Goal: Transaction & Acquisition: Book appointment/travel/reservation

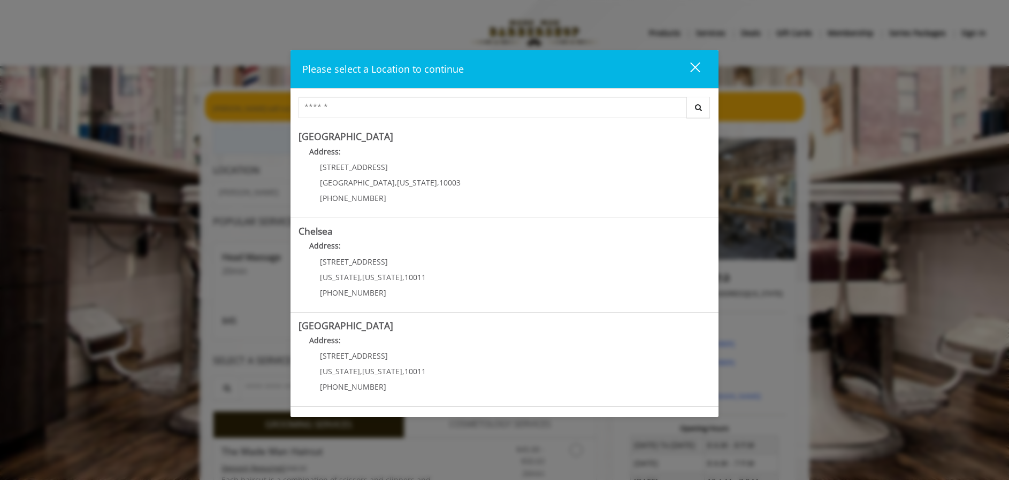
click at [697, 68] on div "close" at bounding box center [688, 70] width 21 height 16
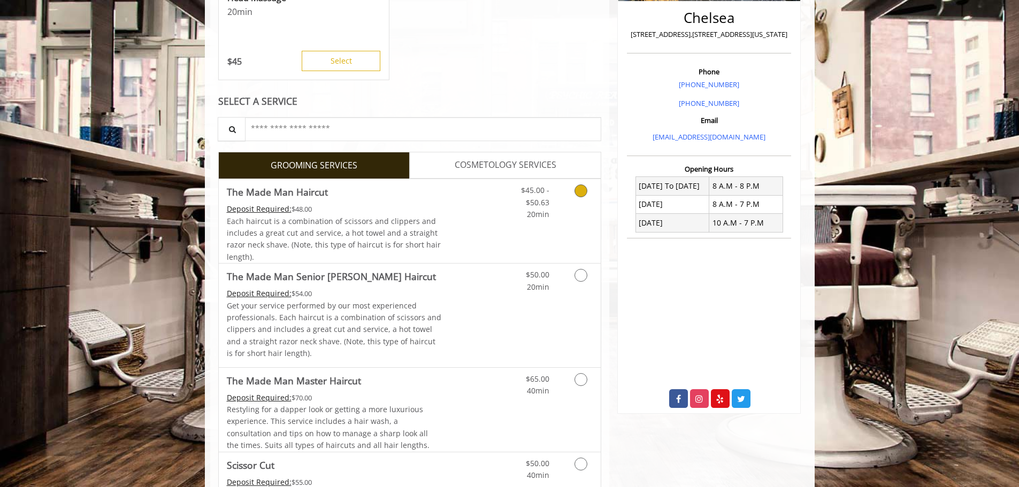
scroll to position [267, 0]
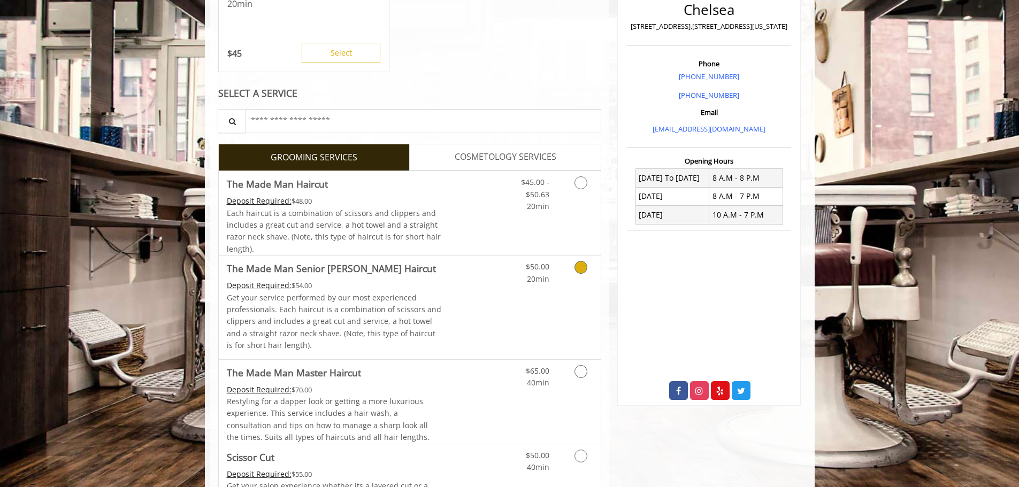
click at [460, 332] on link "Discounted Price" at bounding box center [473, 307] width 64 height 103
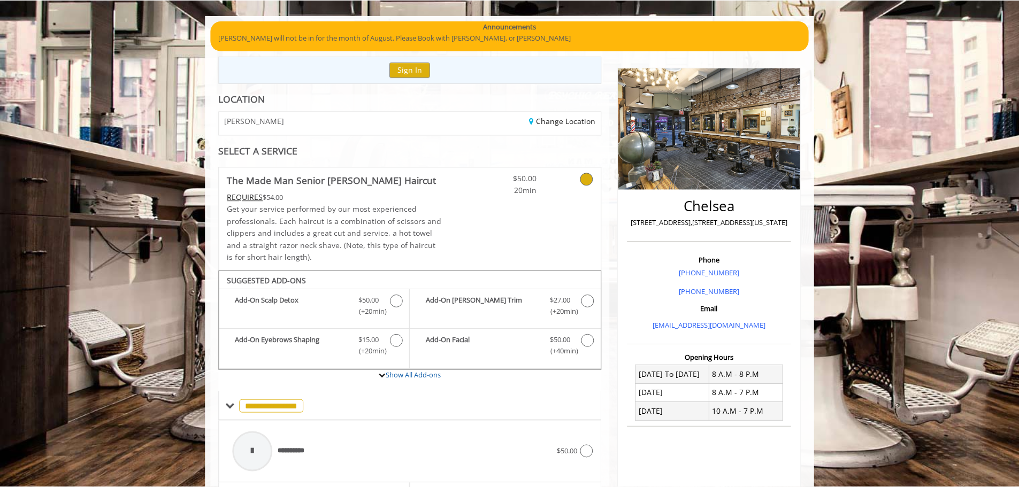
scroll to position [68, 0]
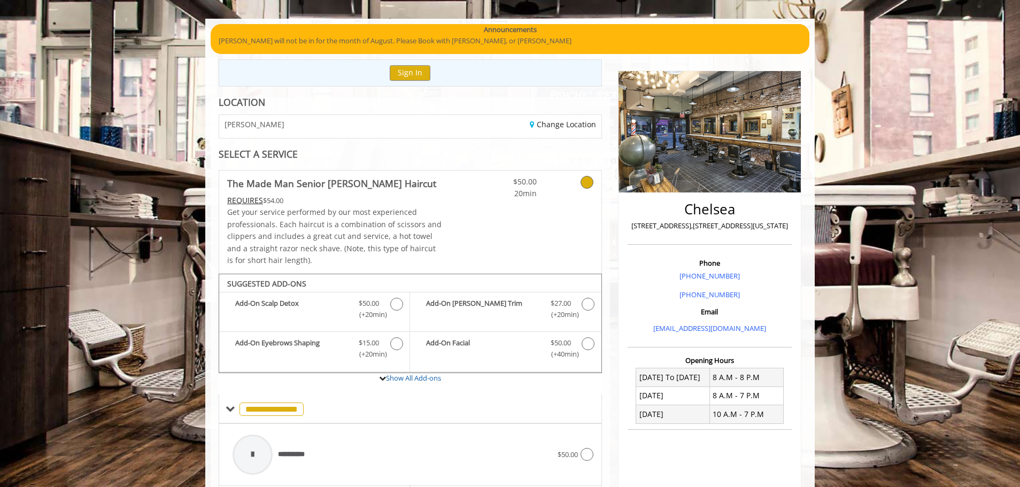
click at [492, 200] on div "$50.00 20min" at bounding box center [537, 222] width 127 height 103
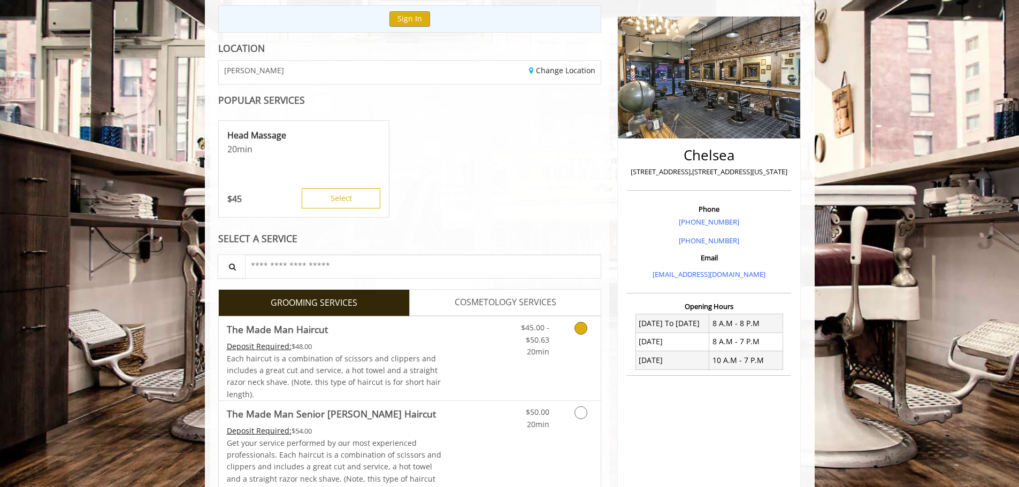
scroll to position [228, 0]
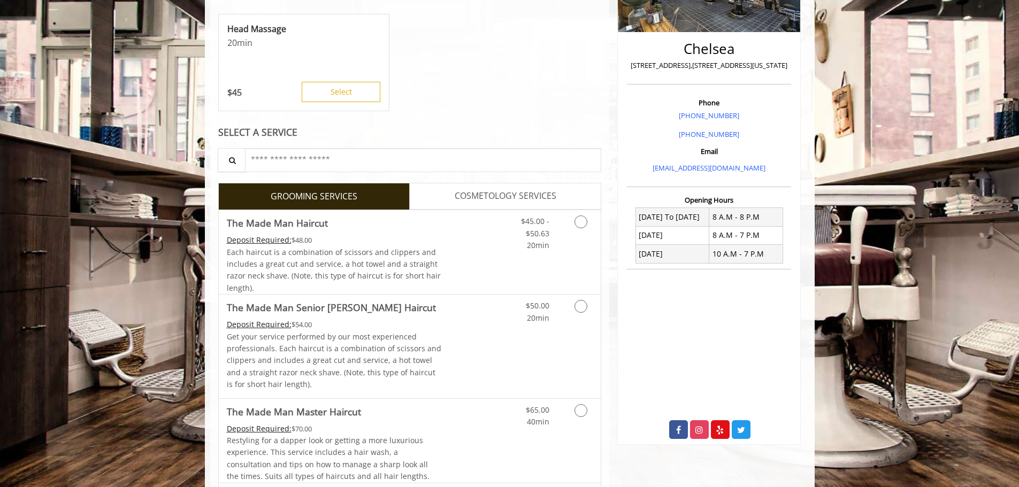
click at [475, 191] on span "COSMETOLOGY SERVICES" at bounding box center [506, 196] width 102 height 14
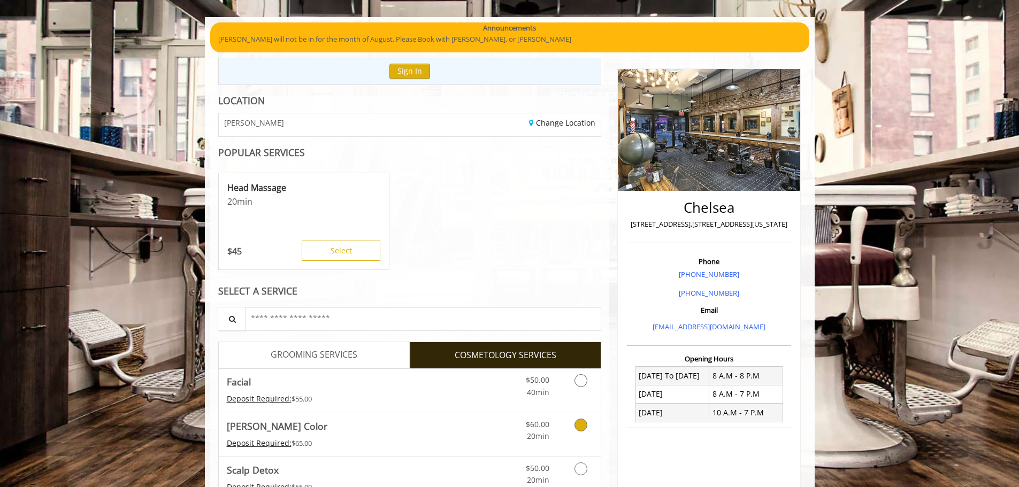
click at [425, 432] on span "[PERSON_NAME] Color" at bounding box center [334, 426] width 215 height 15
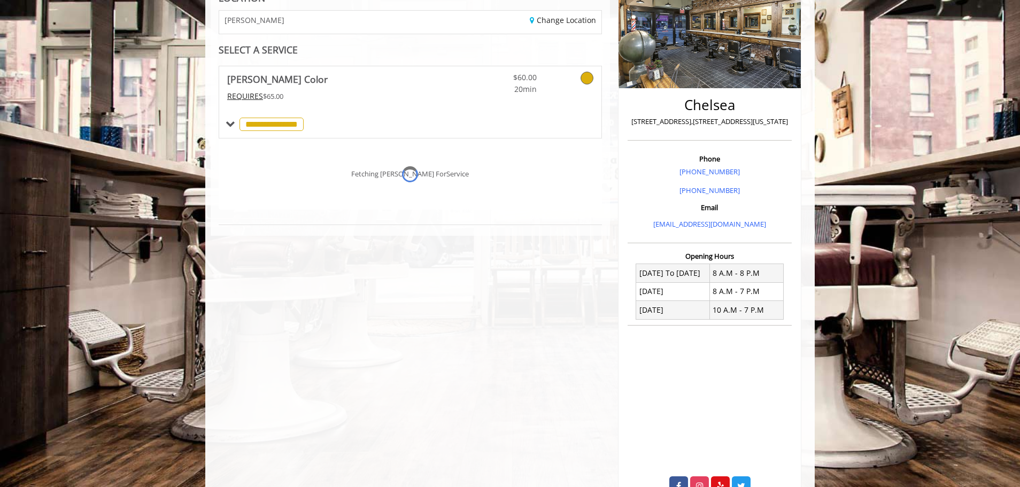
scroll to position [213, 0]
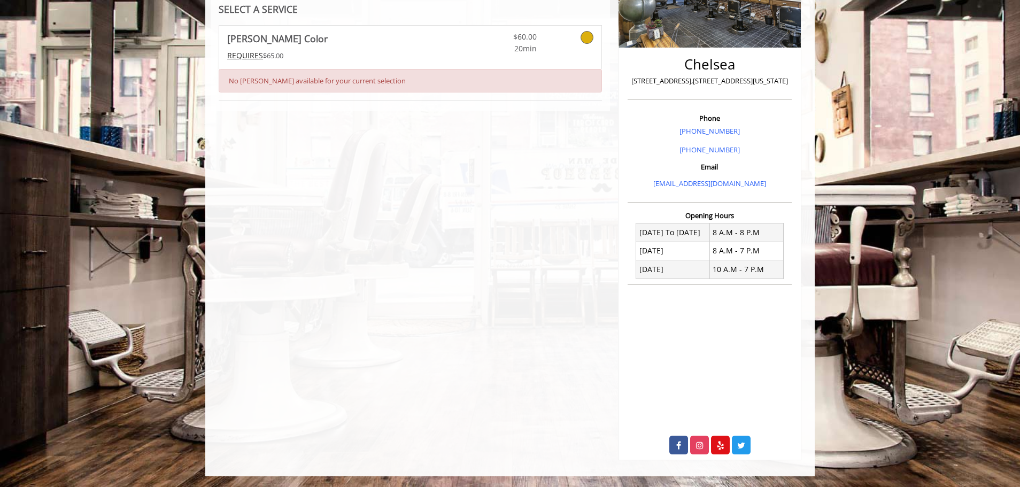
click at [583, 47] on link at bounding box center [573, 40] width 41 height 29
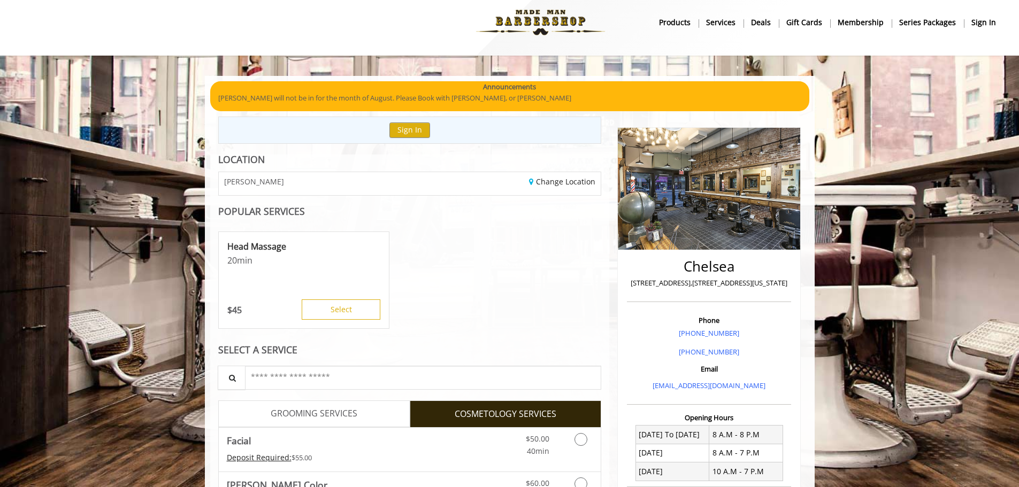
scroll to position [0, 0]
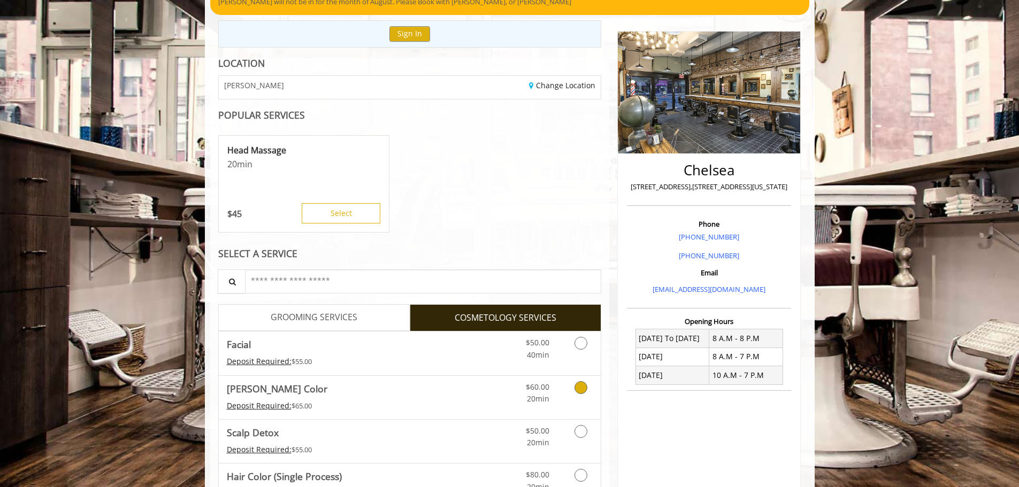
click at [488, 351] on link "Discounted Price" at bounding box center [473, 353] width 64 height 43
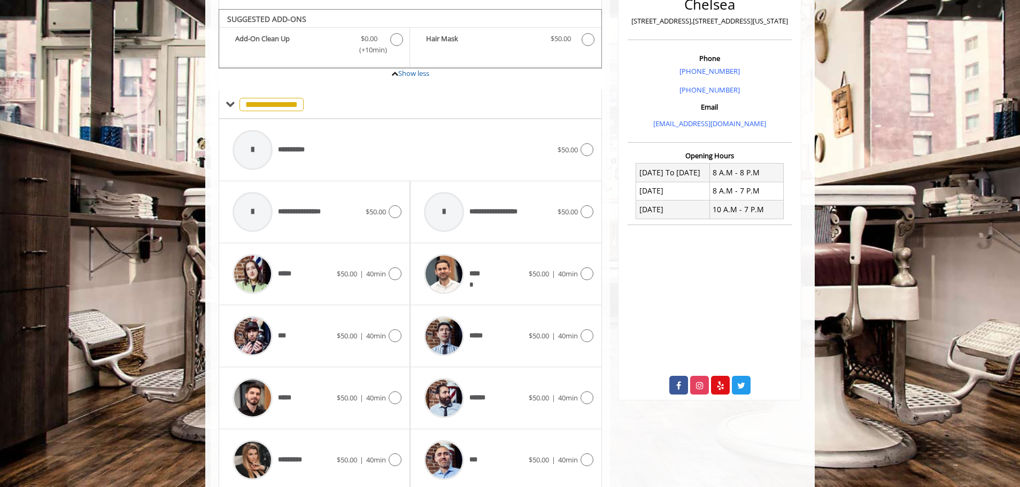
scroll to position [282, 0]
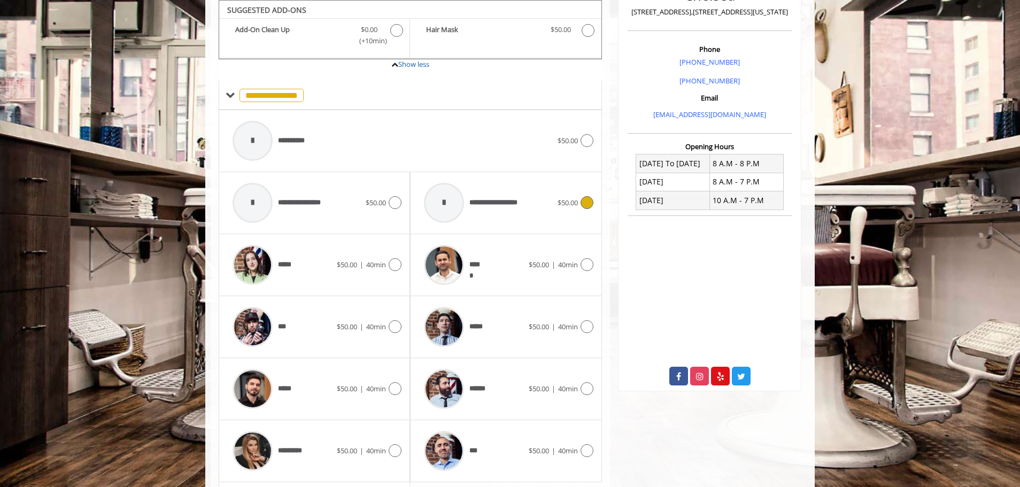
click at [478, 214] on span "**********" at bounding box center [475, 203] width 112 height 51
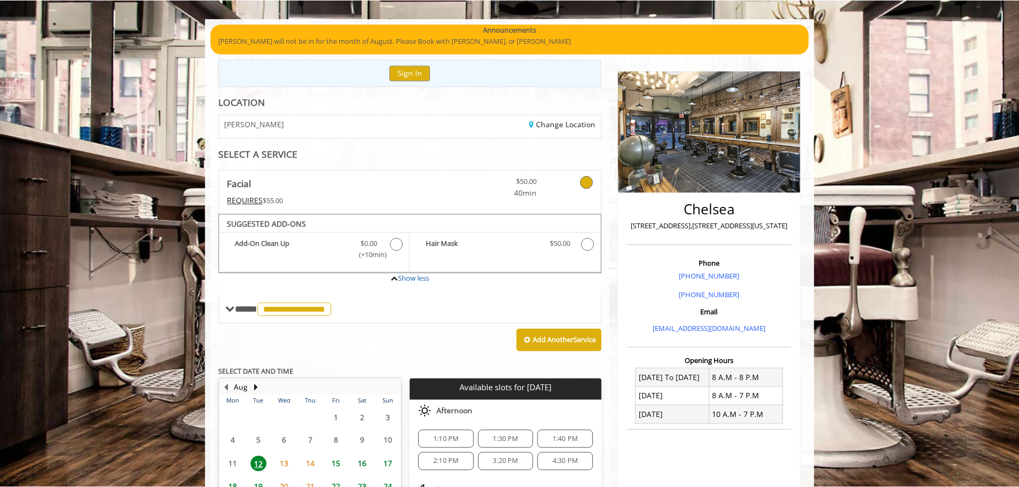
scroll to position [0, 0]
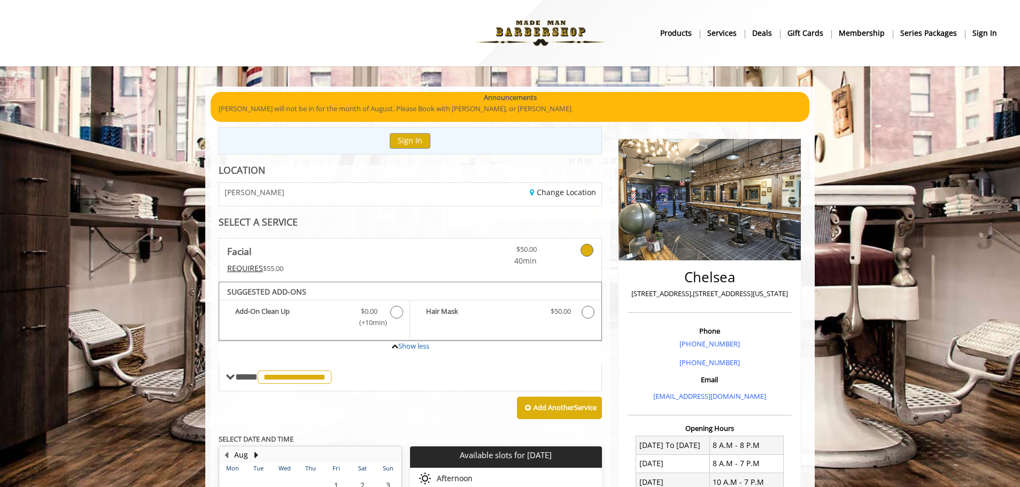
click at [541, 259] on div "$50.00 40min" at bounding box center [505, 253] width 79 height 28
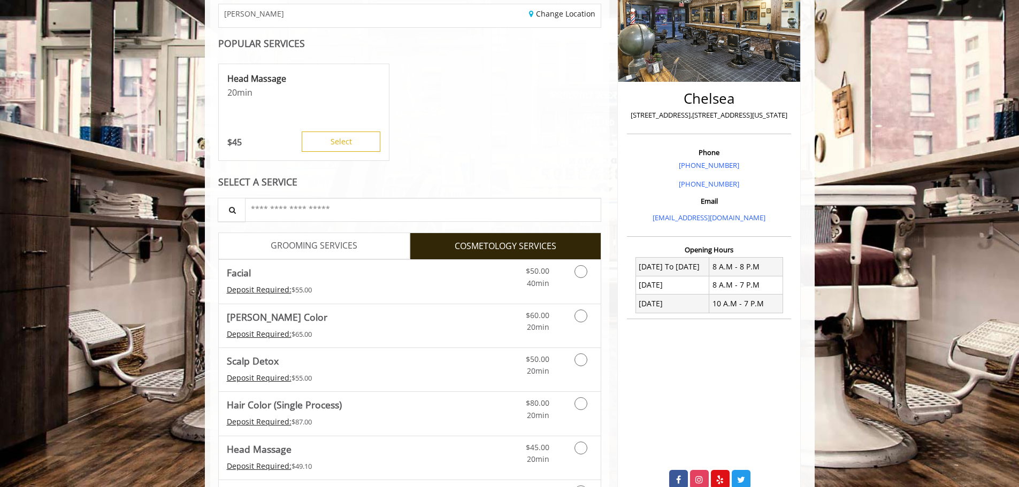
scroll to position [214, 0]
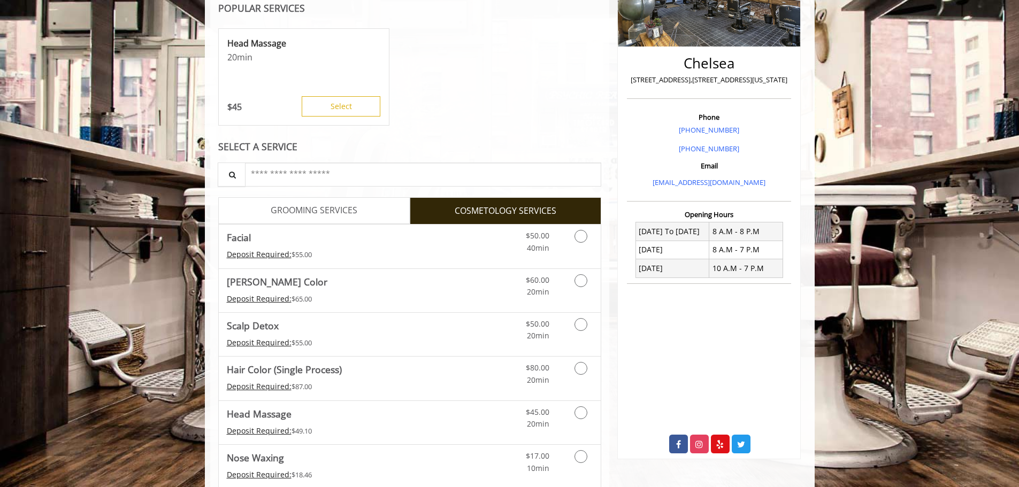
drag, startPoint x: 319, startPoint y: 197, endPoint x: 282, endPoint y: 222, distance: 45.0
click at [319, 197] on div "LOCATION CHELSEA Change Location POPULAR SERVICES Head Massage 20 min $ 45 Sele…" at bounding box center [409, 308] width 399 height 714
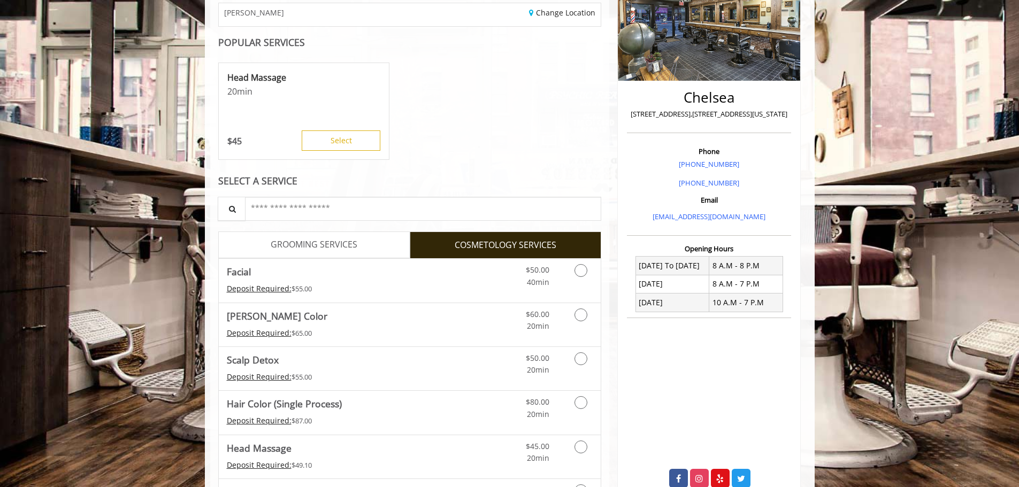
scroll to position [160, 0]
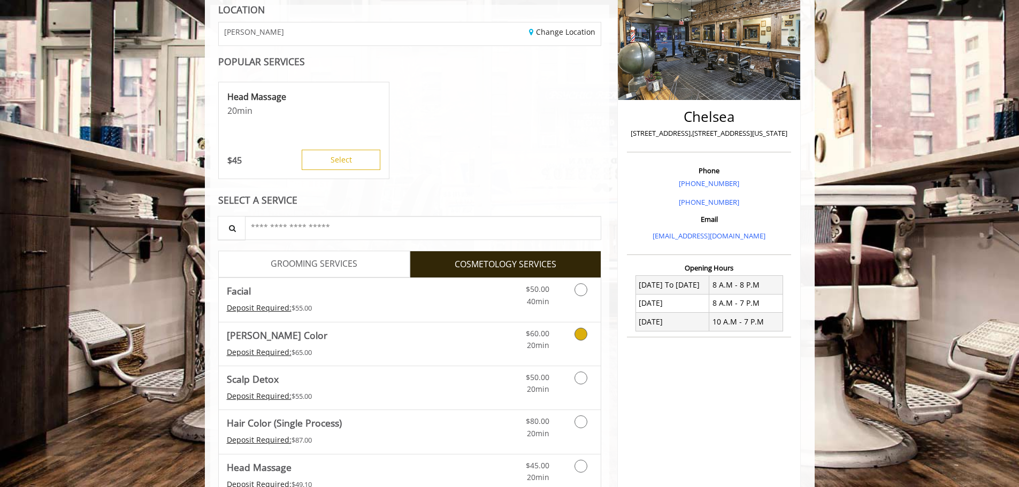
click at [315, 355] on div "Deposit Required: $65.00" at bounding box center [334, 353] width 215 height 12
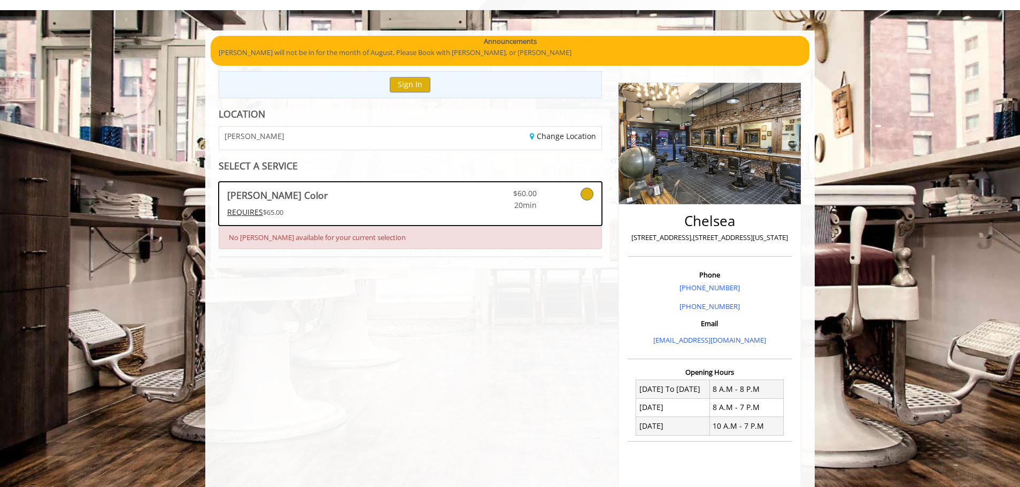
scroll to position [52, 0]
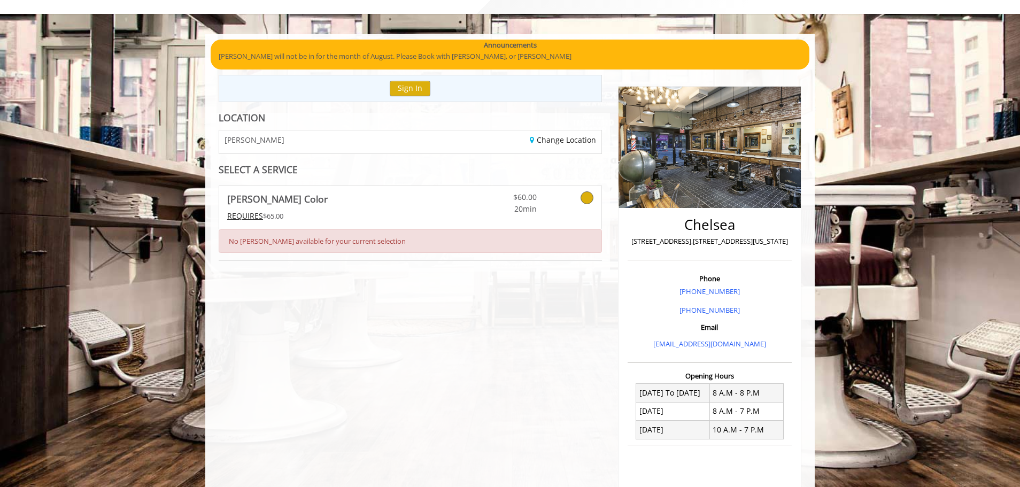
click at [408, 213] on div "REQUIRES $65.00" at bounding box center [334, 216] width 215 height 12
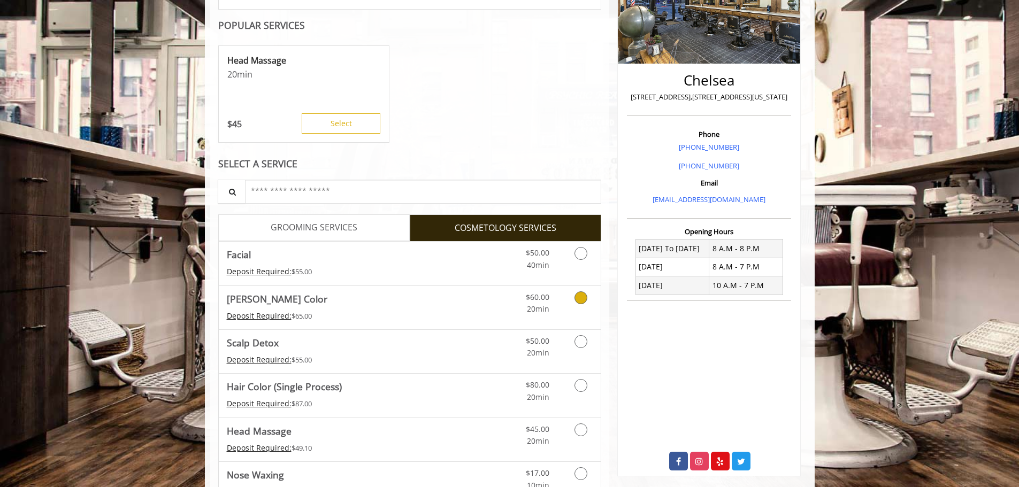
scroll to position [214, 0]
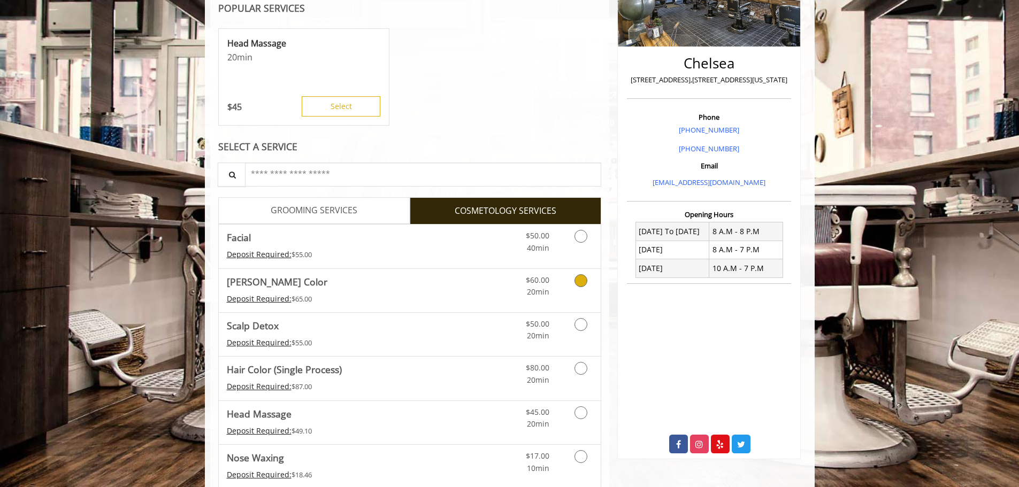
click at [379, 294] on div "Deposit Required: $65.00" at bounding box center [334, 299] width 215 height 12
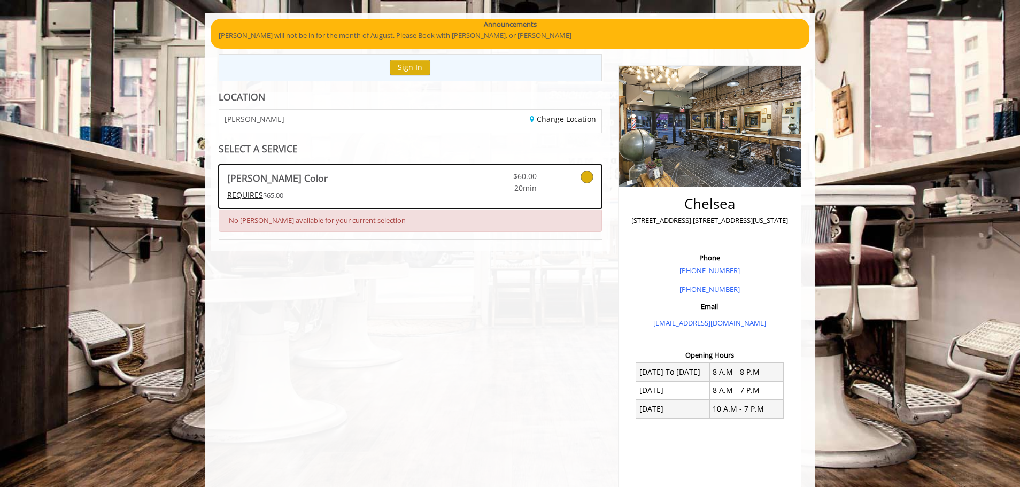
scroll to position [52, 0]
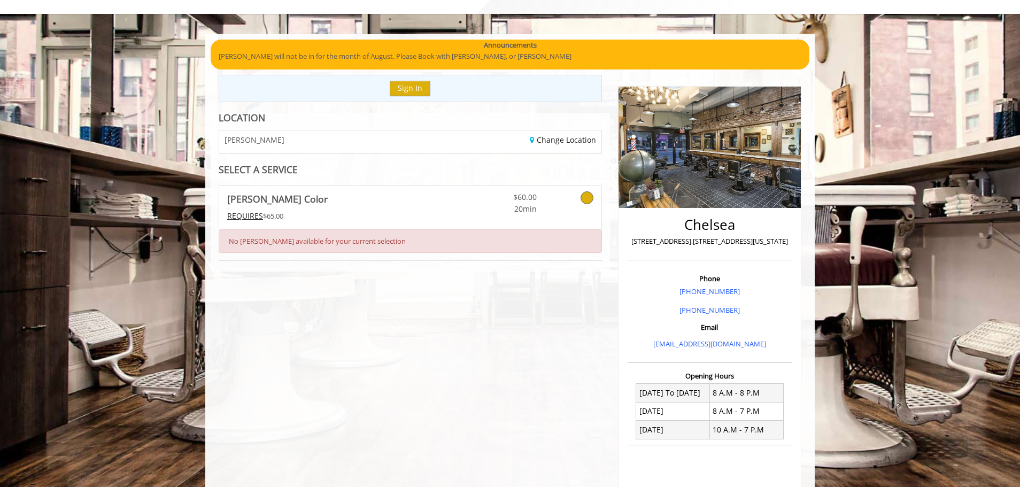
click at [354, 216] on div "REQUIRES $65.00" at bounding box center [334, 216] width 215 height 12
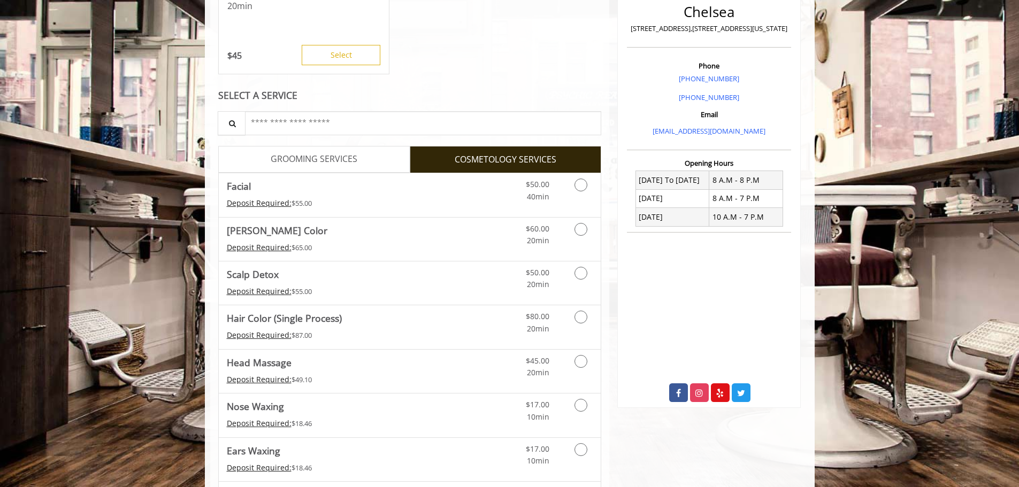
scroll to position [151, 0]
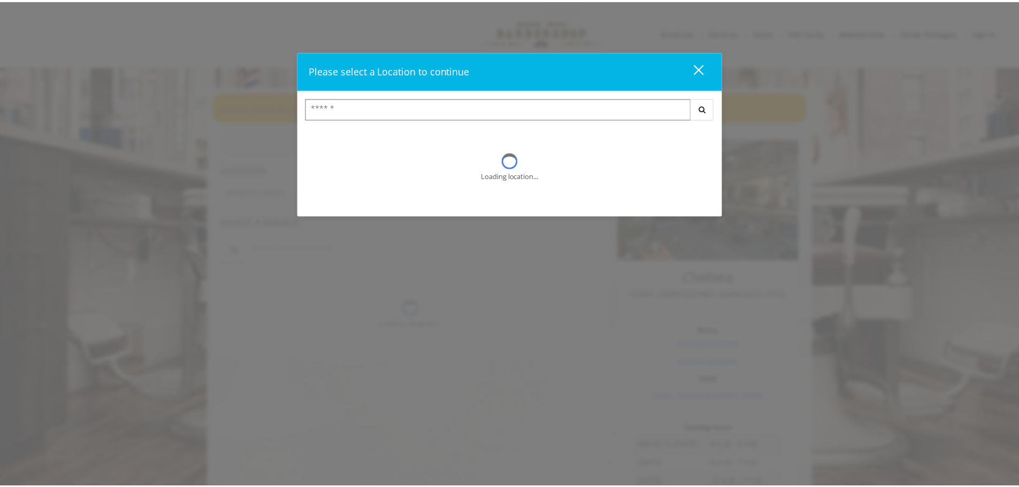
scroll to position [151, 0]
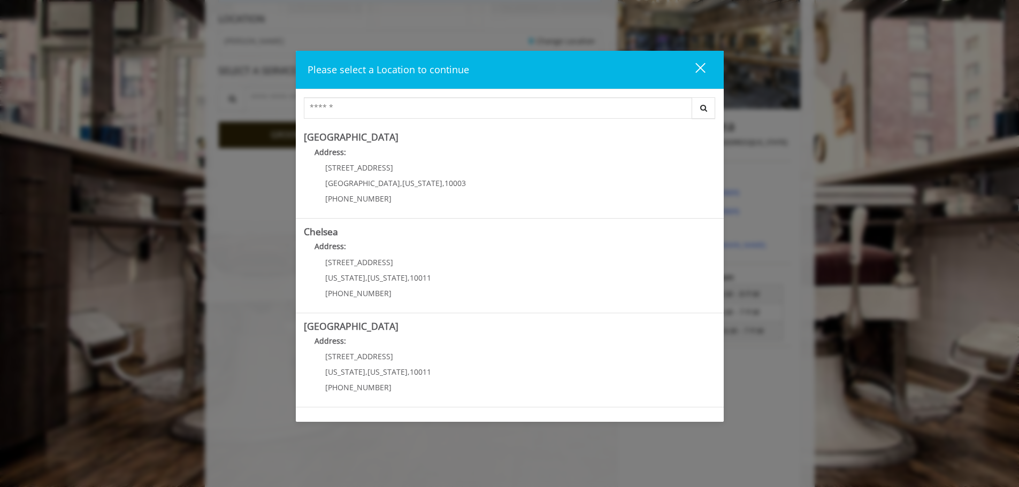
click at [694, 71] on div "close" at bounding box center [693, 70] width 21 height 16
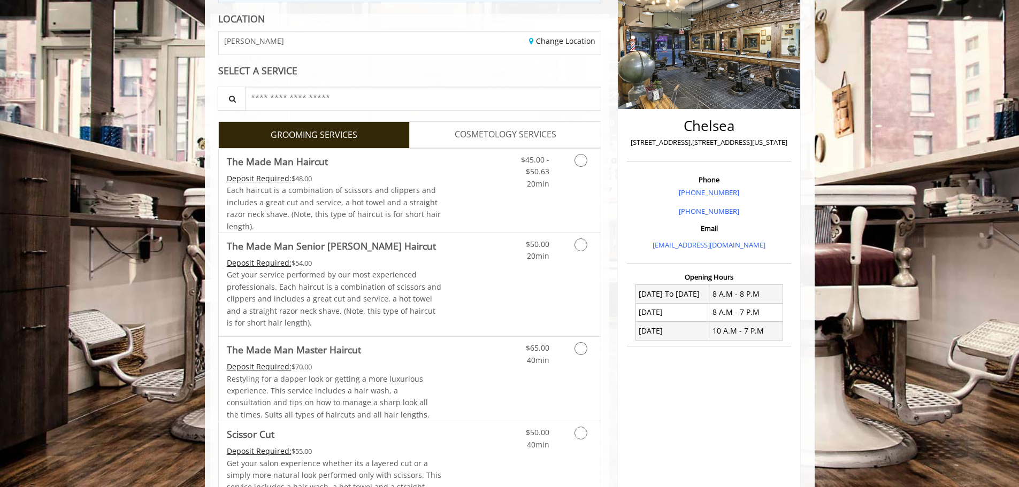
click at [531, 133] on span "COSMETOLOGY SERVICES" at bounding box center [506, 135] width 102 height 14
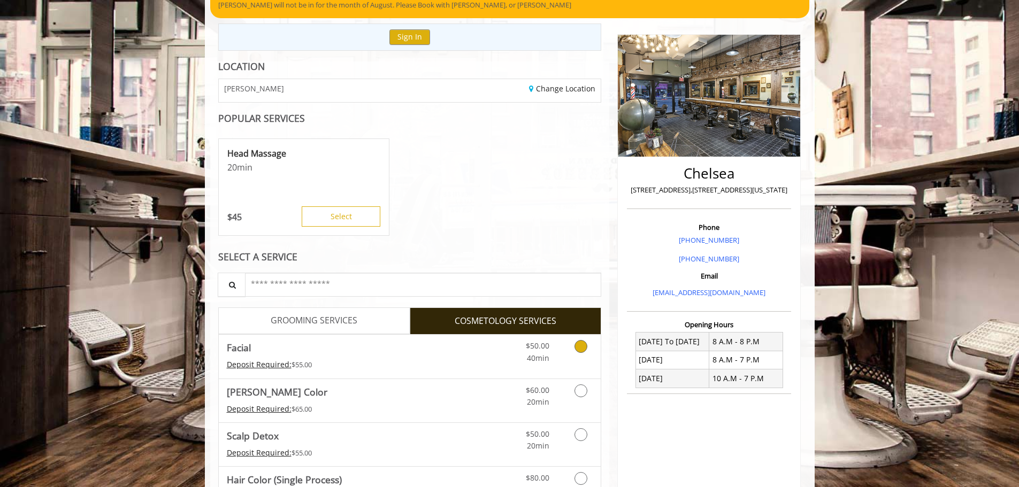
scroll to position [176, 0]
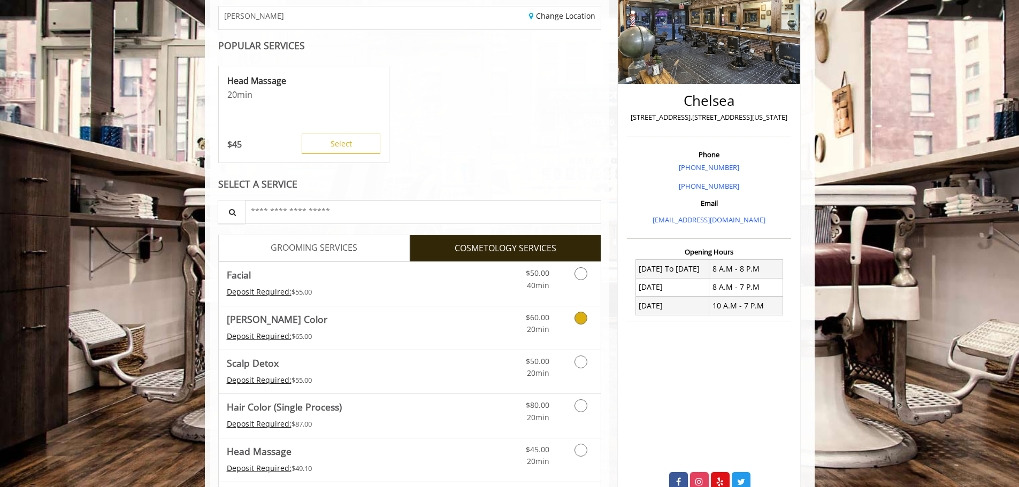
click at [393, 324] on span "[PERSON_NAME] Color" at bounding box center [334, 319] width 215 height 15
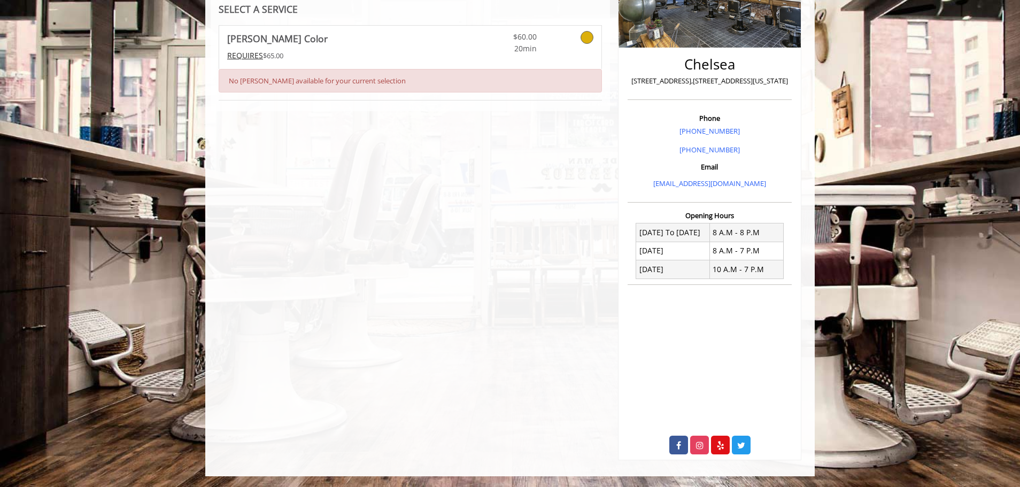
scroll to position [159, 0]
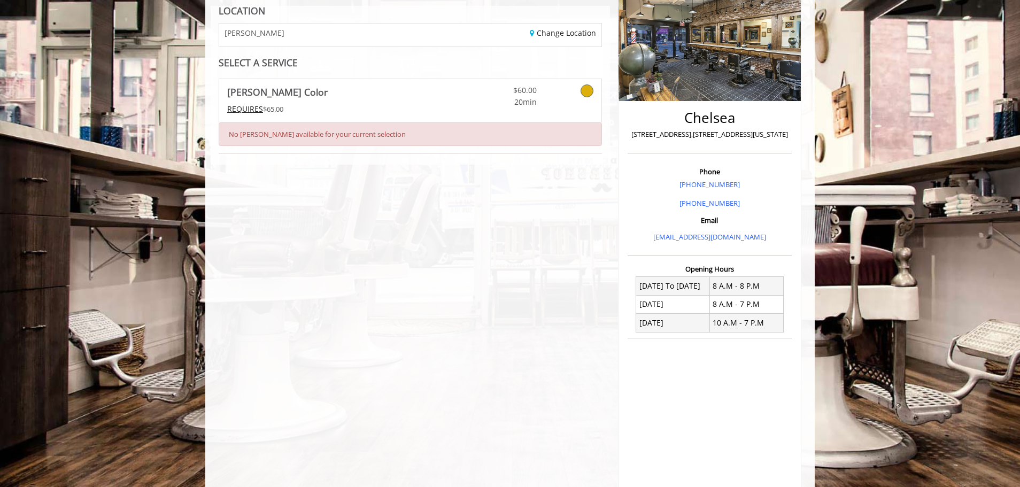
click at [366, 95] on span "[PERSON_NAME] Color" at bounding box center [334, 91] width 215 height 15
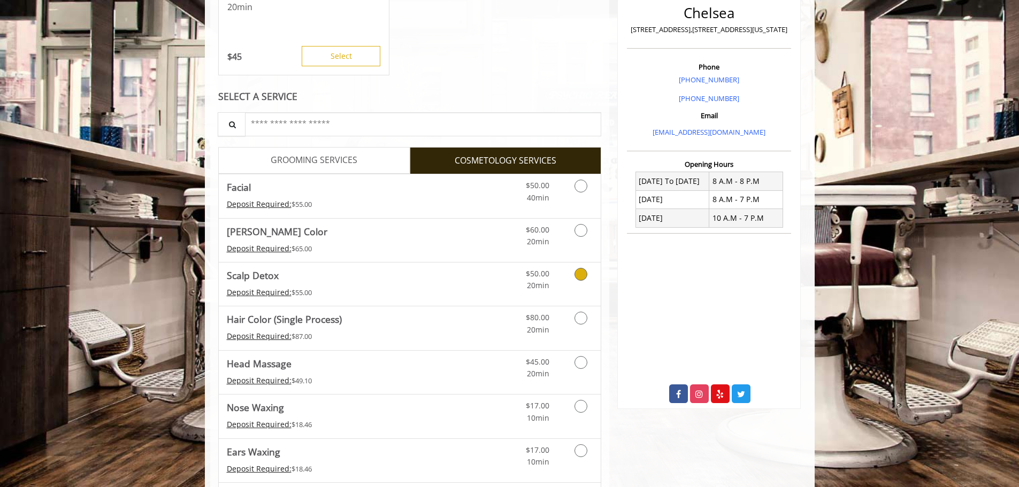
scroll to position [321, 0]
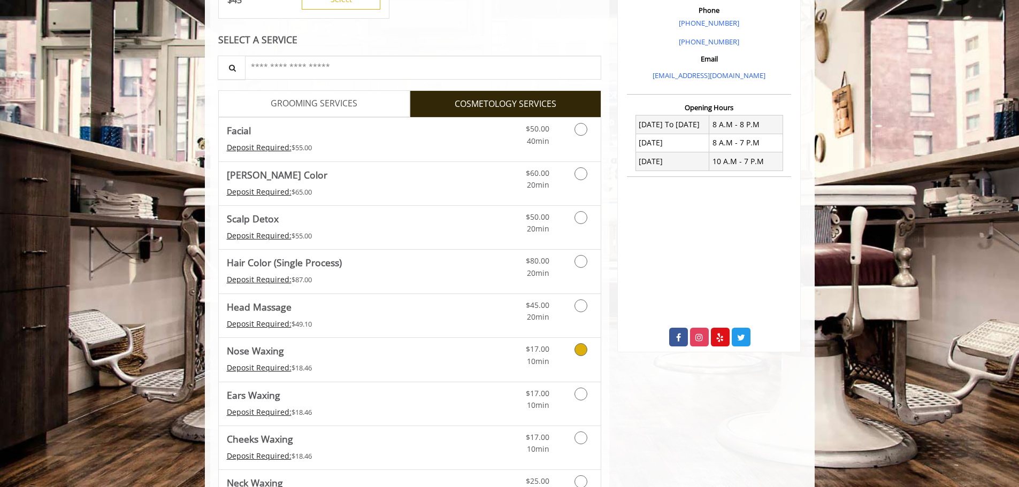
click at [578, 348] on icon "Cosmetology services" at bounding box center [580, 349] width 13 height 13
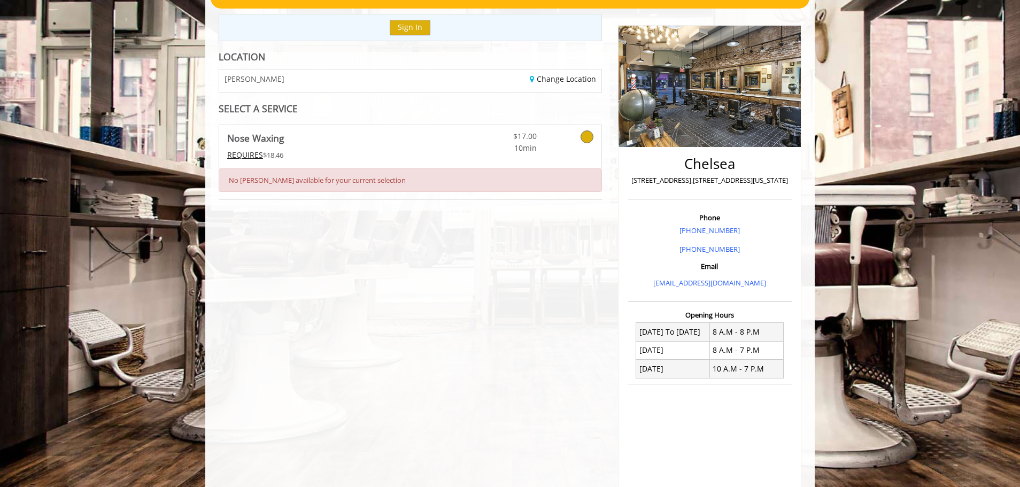
scroll to position [106, 0]
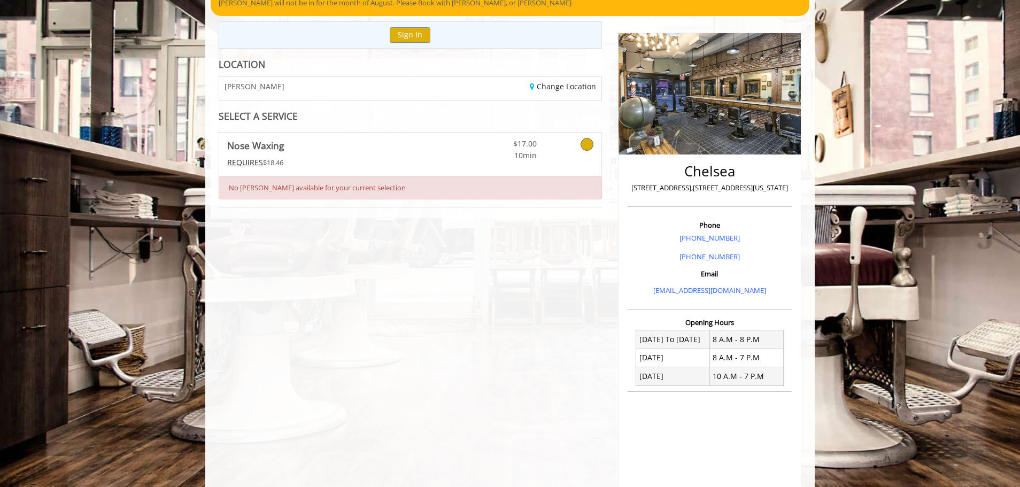
click at [568, 159] on link at bounding box center [573, 147] width 41 height 29
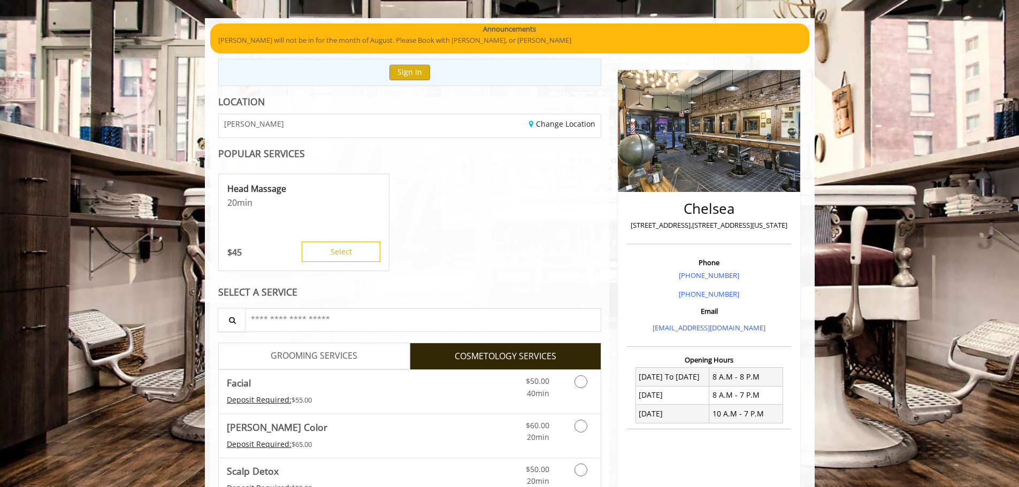
scroll to position [160, 0]
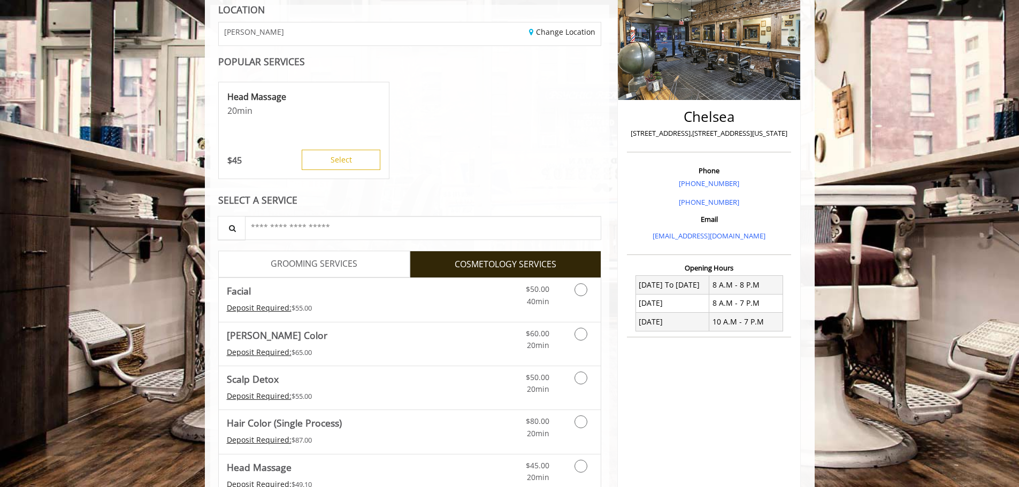
click at [328, 267] on span "GROOMING SERVICES" at bounding box center [314, 264] width 87 height 14
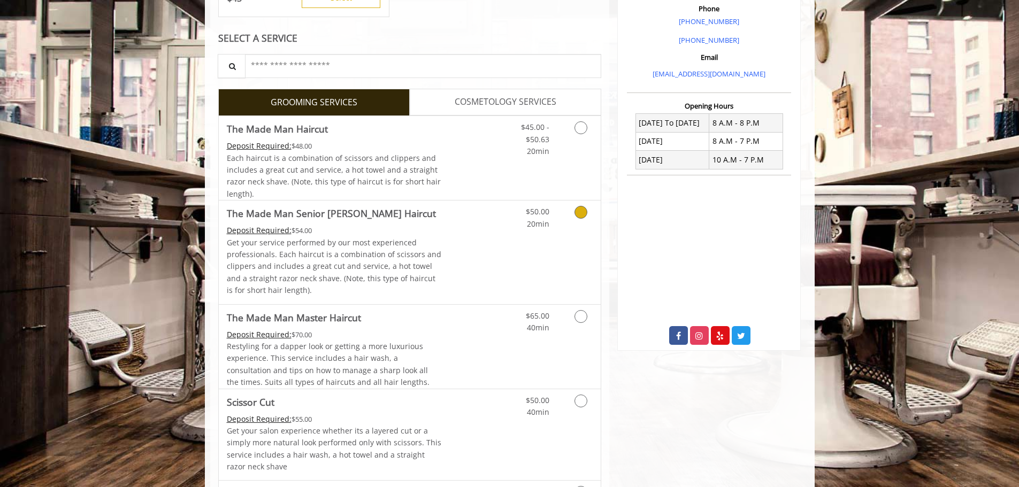
scroll to position [337, 0]
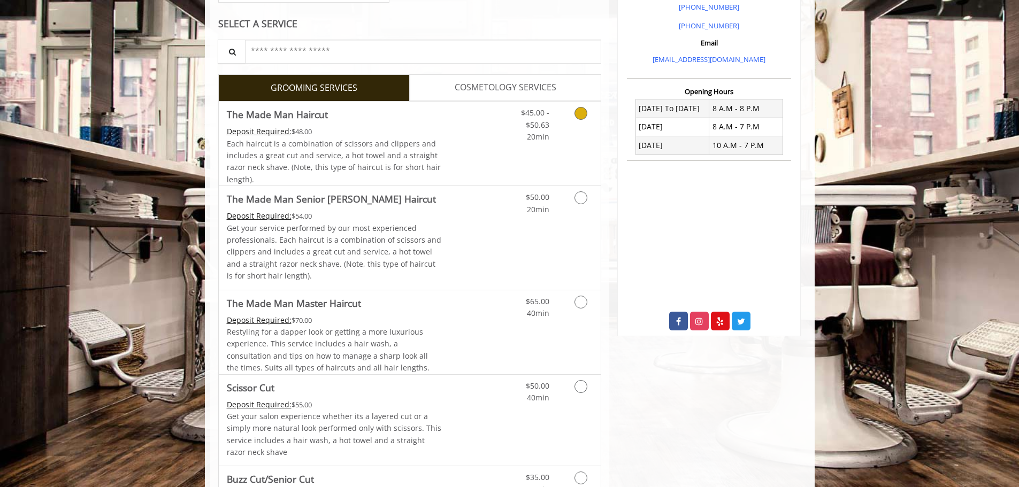
click at [574, 115] on icon "Grooming services" at bounding box center [580, 113] width 13 height 13
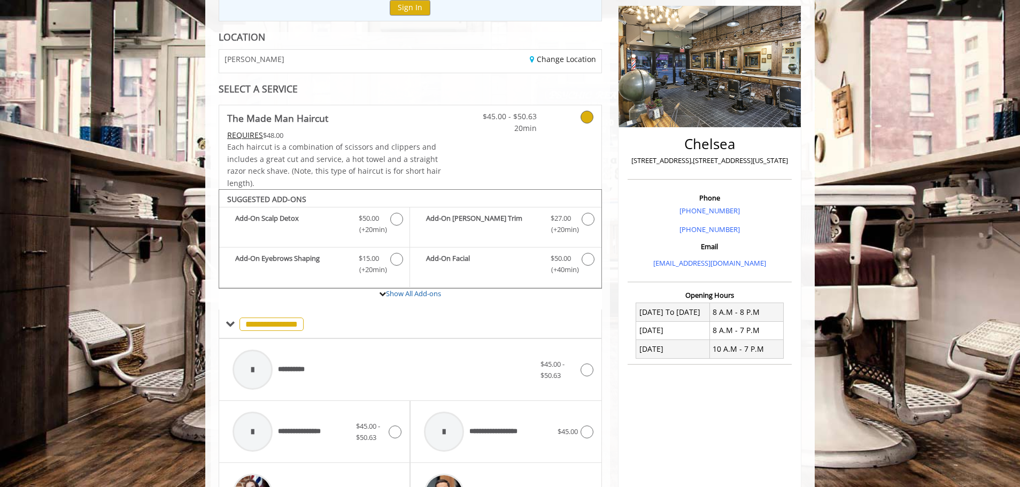
scroll to position [109, 0]
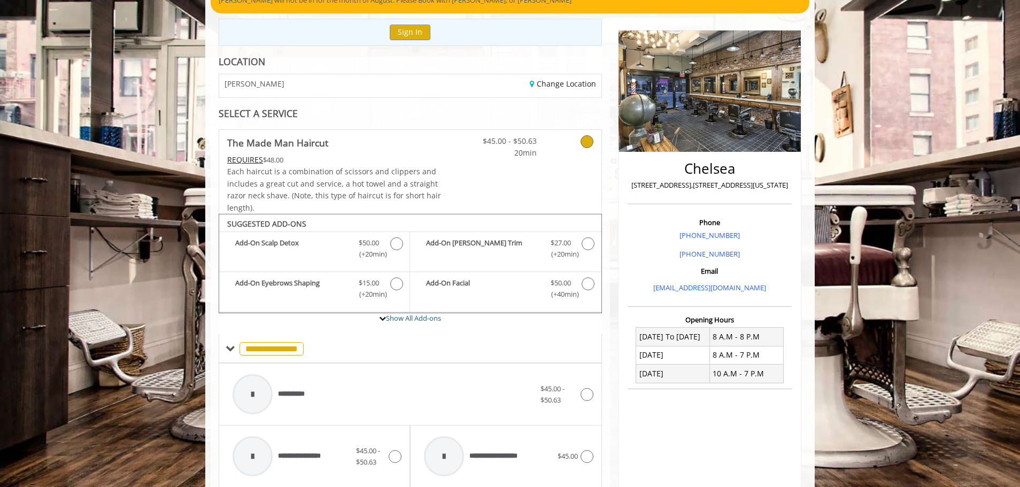
click at [589, 140] on icon at bounding box center [587, 141] width 13 height 13
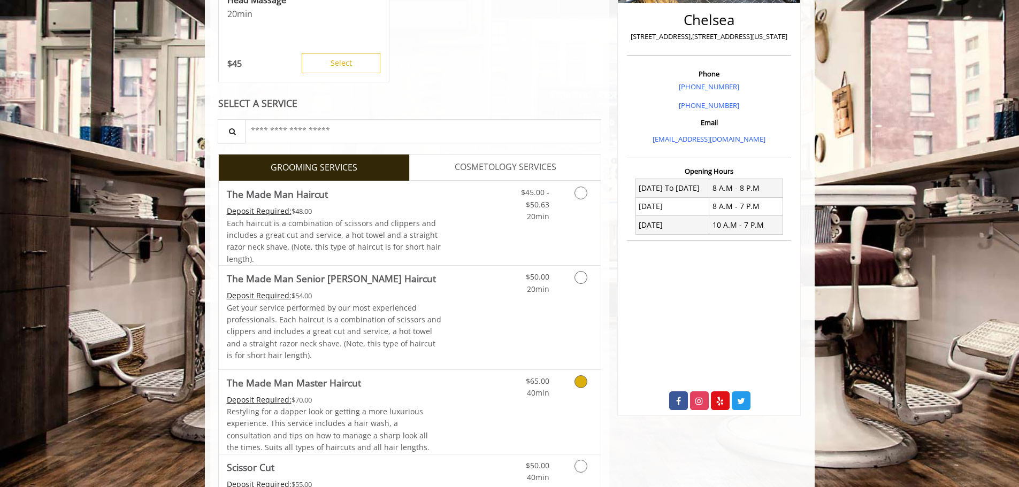
scroll to position [267, 0]
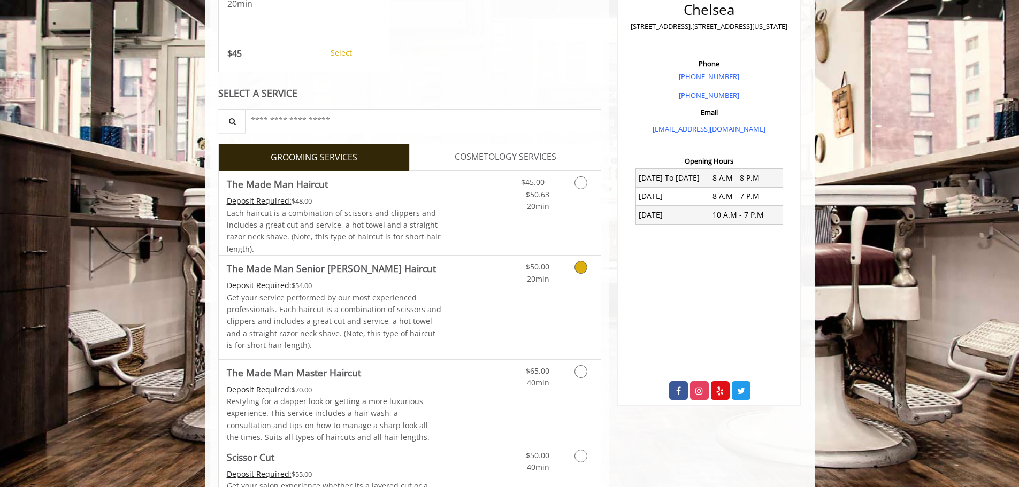
drag, startPoint x: 319, startPoint y: 286, endPoint x: 290, endPoint y: 288, distance: 28.4
click at [290, 288] on div "Deposit Required: $54.00" at bounding box center [334, 286] width 215 height 12
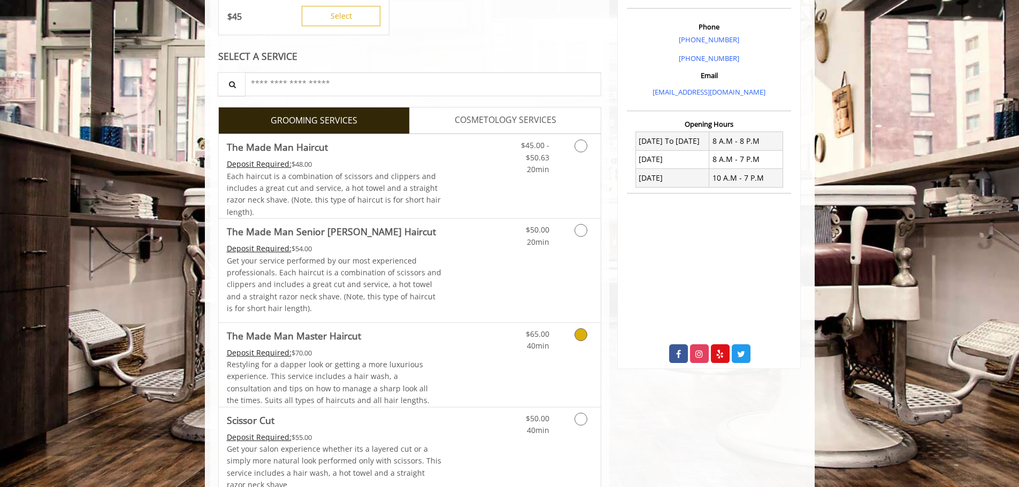
scroll to position [321, 0]
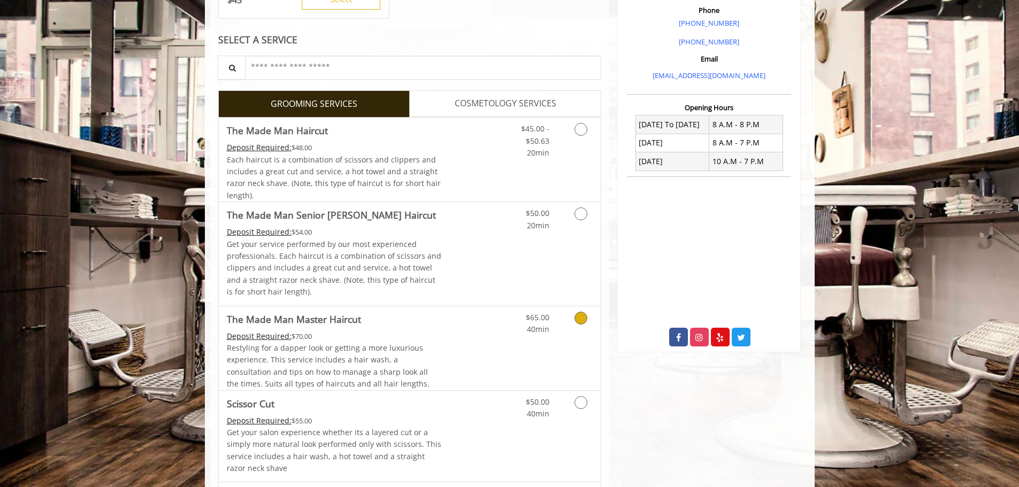
drag, startPoint x: 296, startPoint y: 337, endPoint x: 313, endPoint y: 337, distance: 17.6
click at [313, 337] on div "Deposit Required: $70.00" at bounding box center [334, 336] width 215 height 12
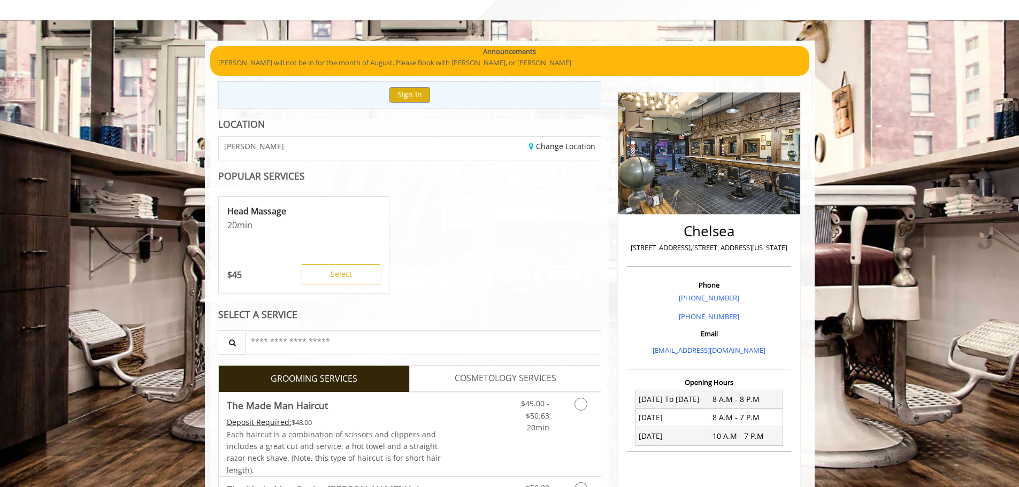
scroll to position [0, 0]
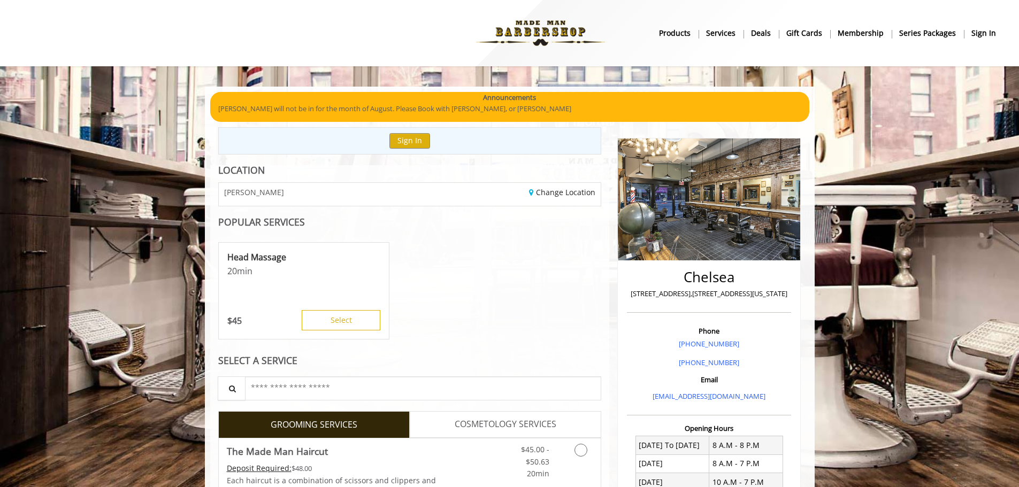
click at [925, 35] on b "Series packages" at bounding box center [927, 33] width 57 height 12
